Goal: Information Seeking & Learning: Learn about a topic

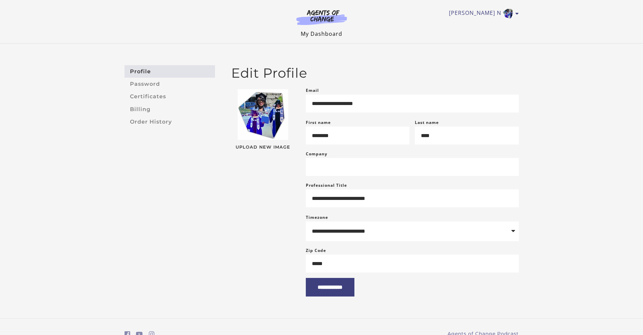
click at [328, 34] on link "My Dashboard" at bounding box center [321, 33] width 41 height 7
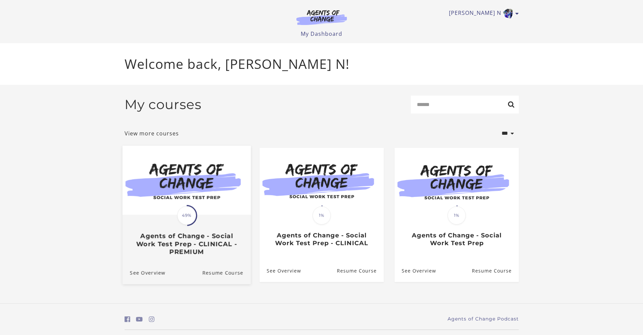
click at [182, 219] on span "49%" at bounding box center [186, 215] width 19 height 19
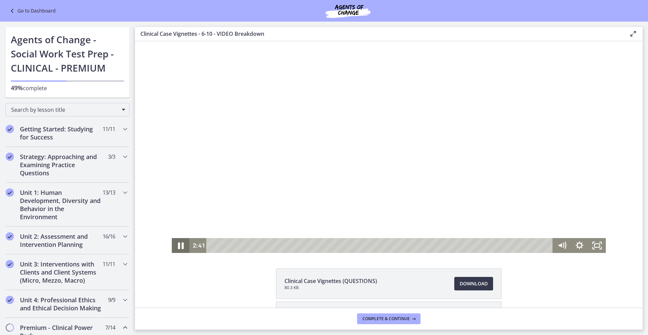
click at [181, 246] on icon "Pause" at bounding box center [180, 245] width 21 height 18
click at [175, 244] on icon "Play Video" at bounding box center [181, 245] width 21 height 18
click at [180, 246] on icon "Pause" at bounding box center [180, 245] width 21 height 18
click at [179, 244] on icon "Play Video" at bounding box center [181, 245] width 4 height 6
drag, startPoint x: 418, startPoint y: 245, endPoint x: 414, endPoint y: 245, distance: 3.7
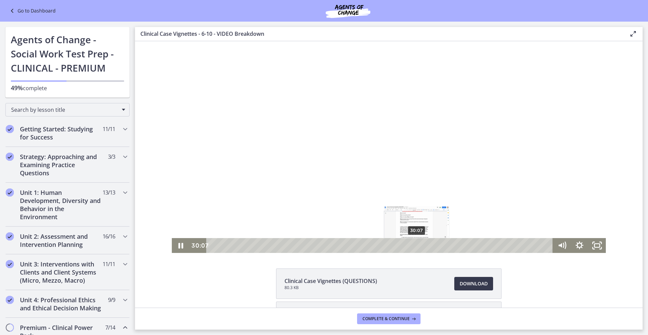
click at [414, 245] on div "Playbar" at bounding box center [416, 245] width 5 height 5
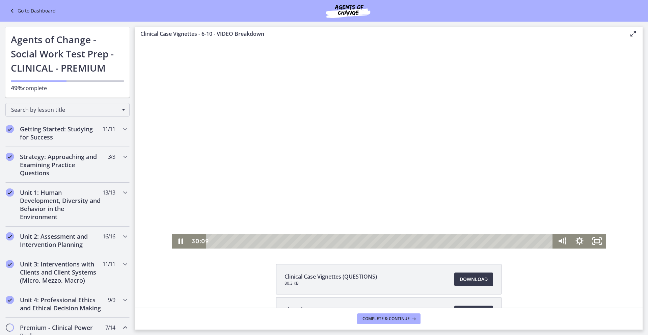
scroll to position [1, 0]
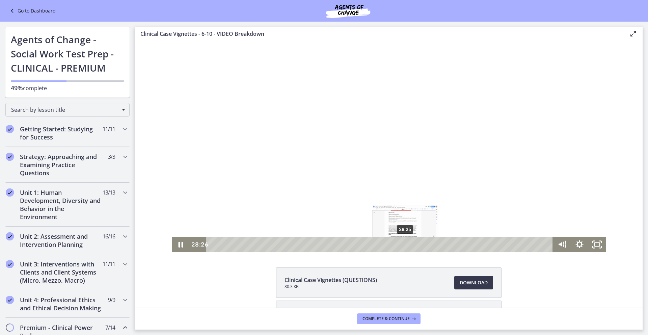
click at [403, 241] on div "28:25" at bounding box center [381, 244] width 336 height 15
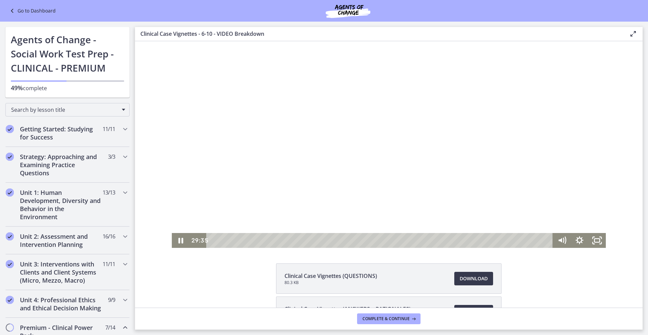
scroll to position [0, 0]
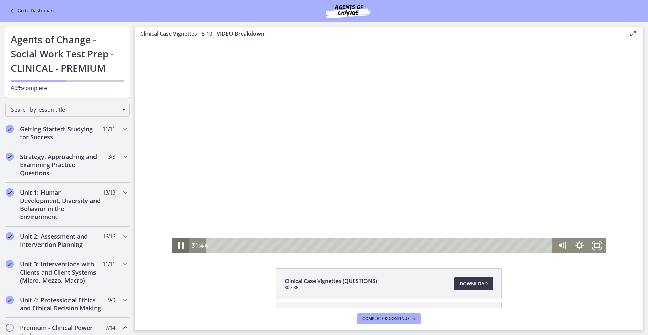
click at [179, 245] on icon "Pause" at bounding box center [181, 245] width 6 height 7
click at [179, 245] on icon "Play Video" at bounding box center [181, 245] width 4 height 6
click at [475, 245] on div "Playbar" at bounding box center [477, 245] width 5 height 5
click at [180, 247] on icon "Pause" at bounding box center [180, 245] width 21 height 18
click at [179, 246] on icon "Play Video" at bounding box center [181, 245] width 4 height 6
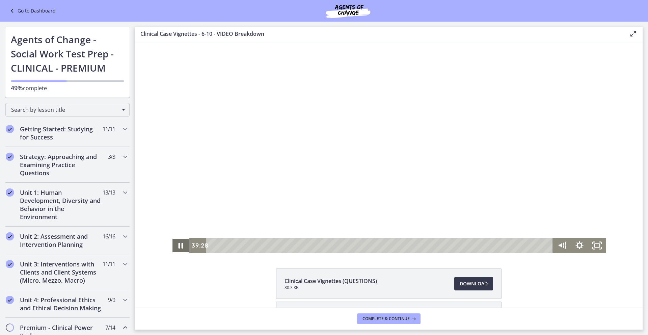
click at [178, 248] on icon "Pause" at bounding box center [180, 246] width 5 height 6
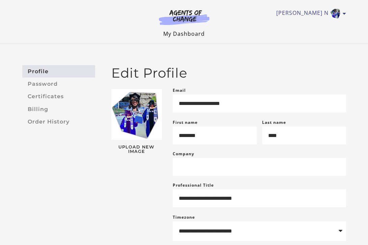
click at [191, 35] on link "My Dashboard" at bounding box center [183, 33] width 41 height 7
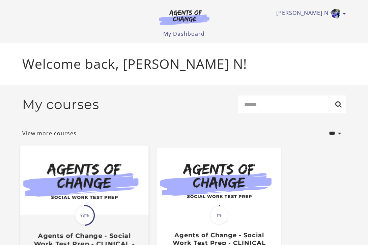
click at [85, 219] on span "49%" at bounding box center [84, 215] width 19 height 19
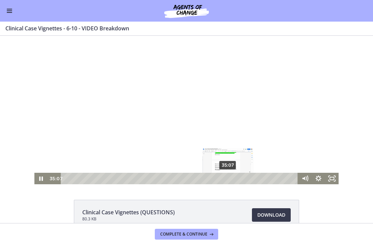
click at [225, 184] on div "35:07" at bounding box center [180, 178] width 229 height 11
drag, startPoint x: 226, startPoint y: 178, endPoint x: 229, endPoint y: 179, distance: 3.8
click at [230, 179] on div "Playbar" at bounding box center [232, 178] width 4 height 4
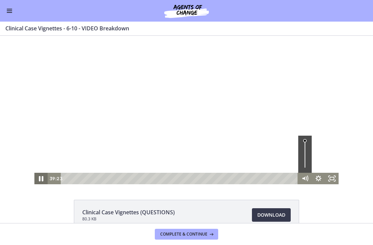
click at [38, 180] on icon "Pause" at bounding box center [41, 179] width 16 height 14
